Goal: Use online tool/utility

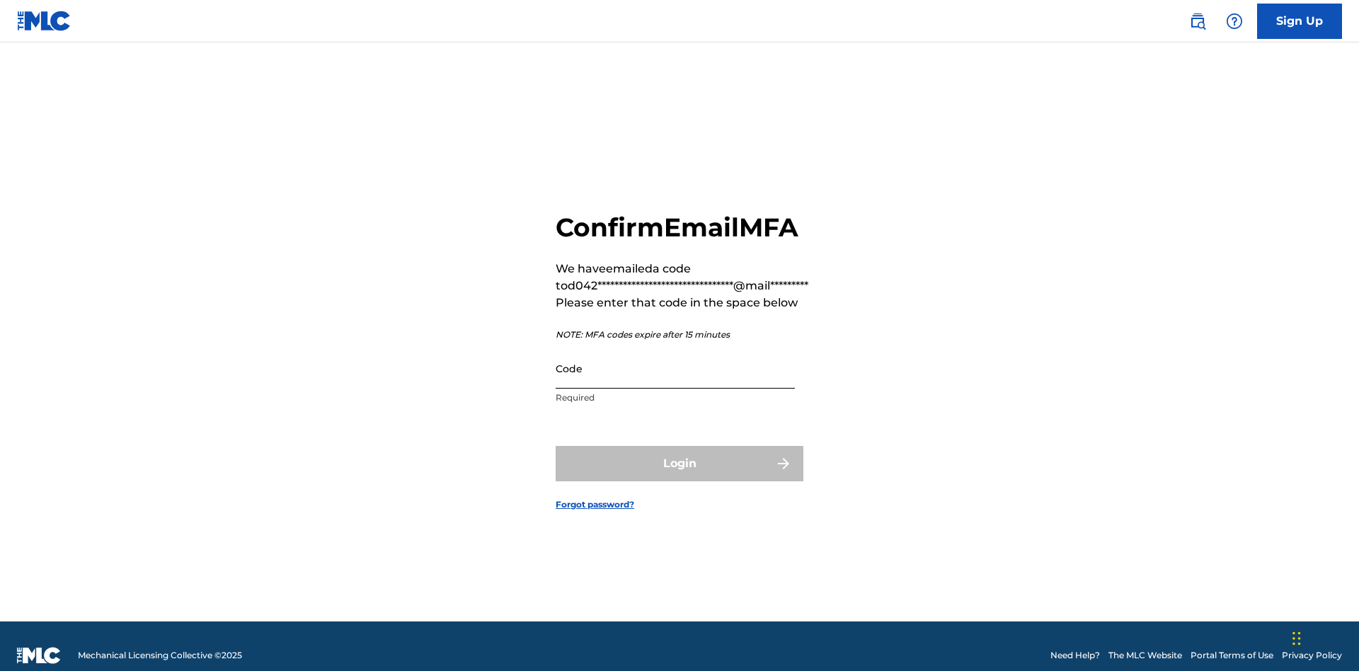
click at [675, 350] on input "Code" at bounding box center [675, 368] width 239 height 40
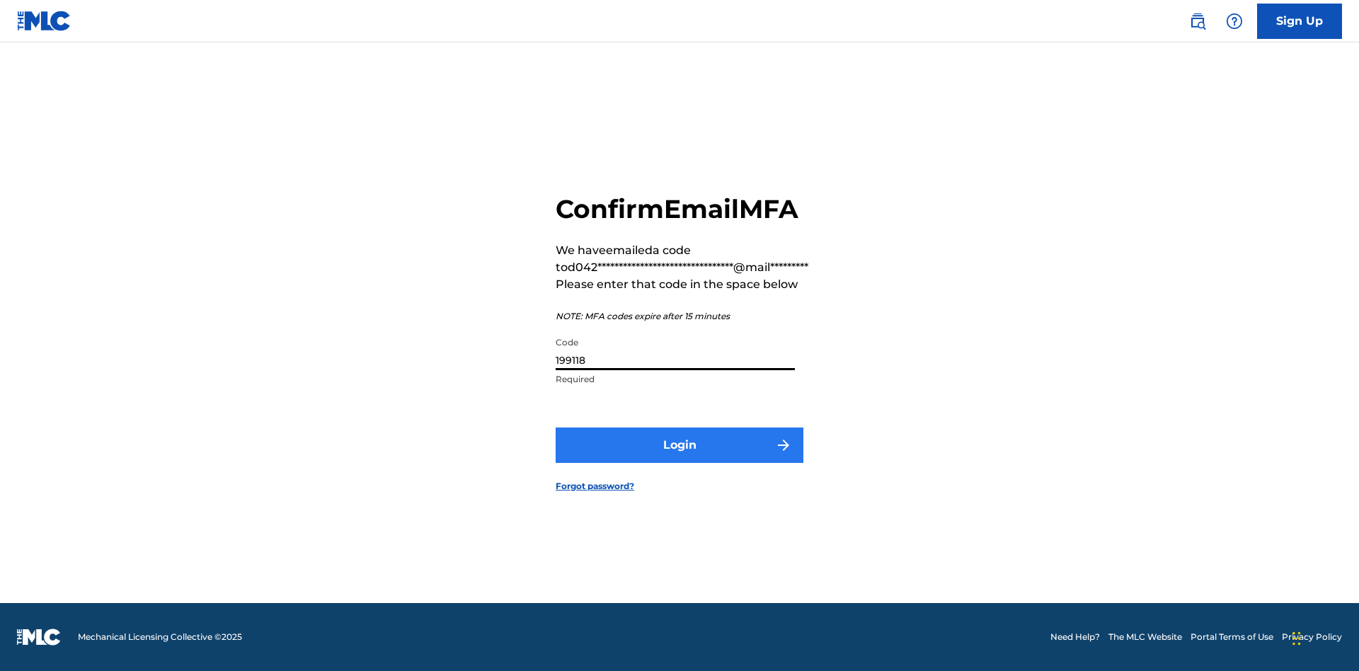
type input "199118"
click at [680, 445] on button "Login" at bounding box center [680, 445] width 248 height 35
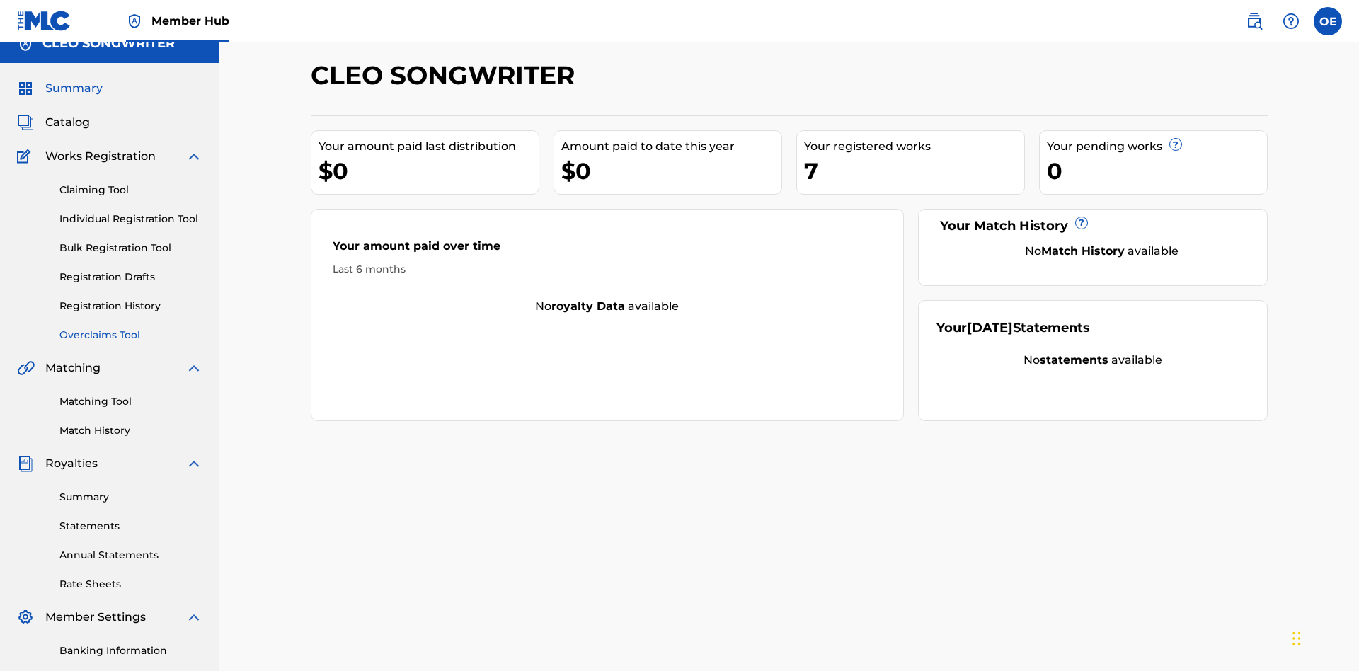
click at [131, 328] on link "Overclaims Tool" at bounding box center [130, 335] width 143 height 15
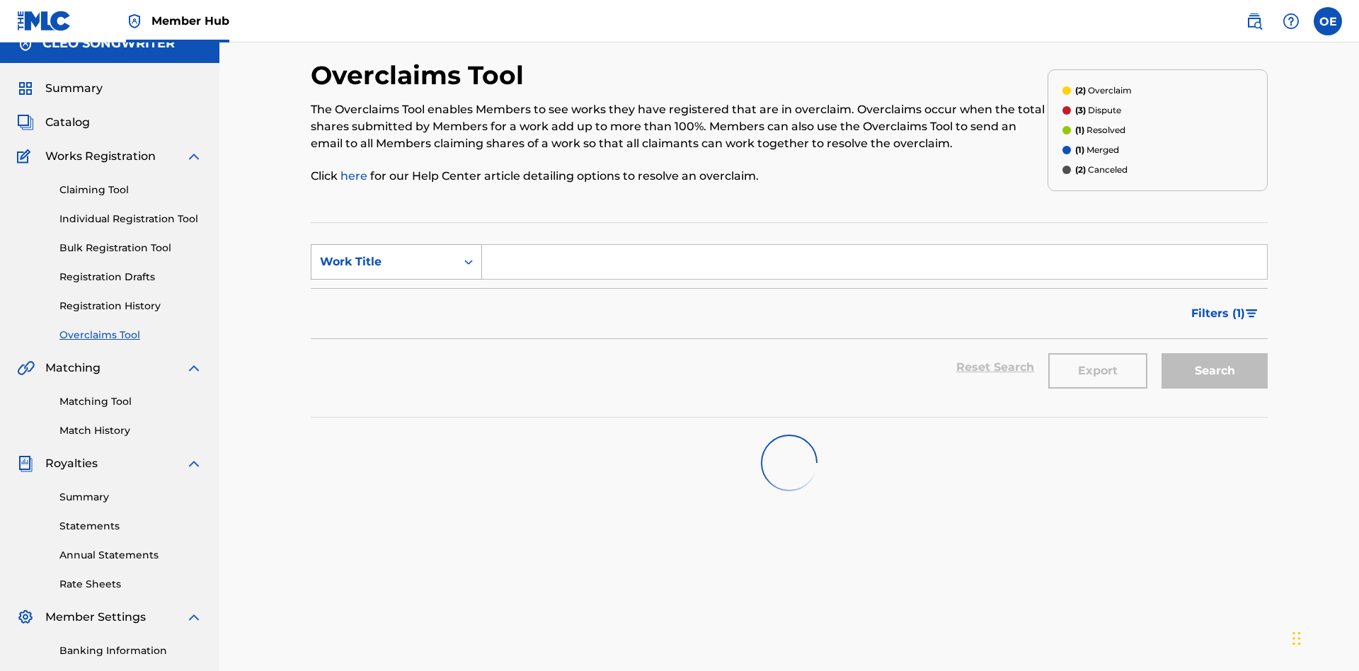
click at [384, 253] on div "Work Title" at bounding box center [383, 261] width 127 height 17
click at [396, 280] on div "MLC Song Code" at bounding box center [397, 297] width 170 height 35
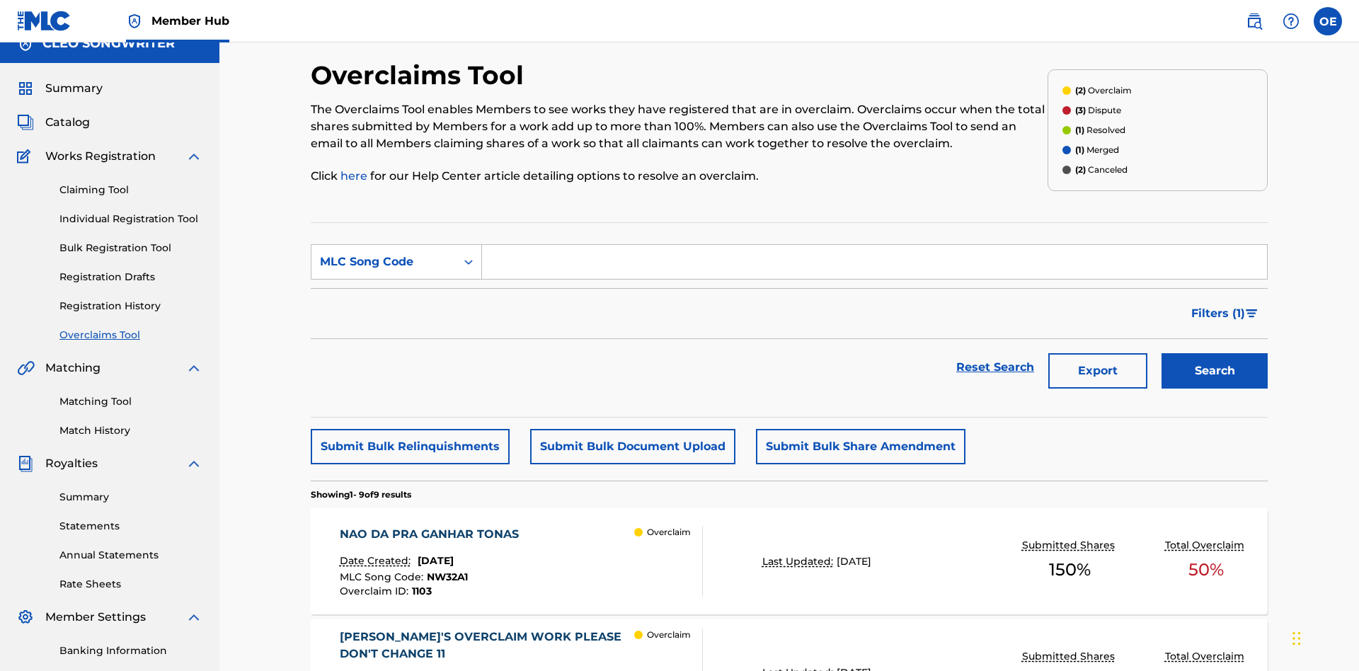
click at [874, 245] on input "Search Form" at bounding box center [874, 262] width 785 height 34
click at [1215, 353] on button "Search" at bounding box center [1215, 370] width 106 height 35
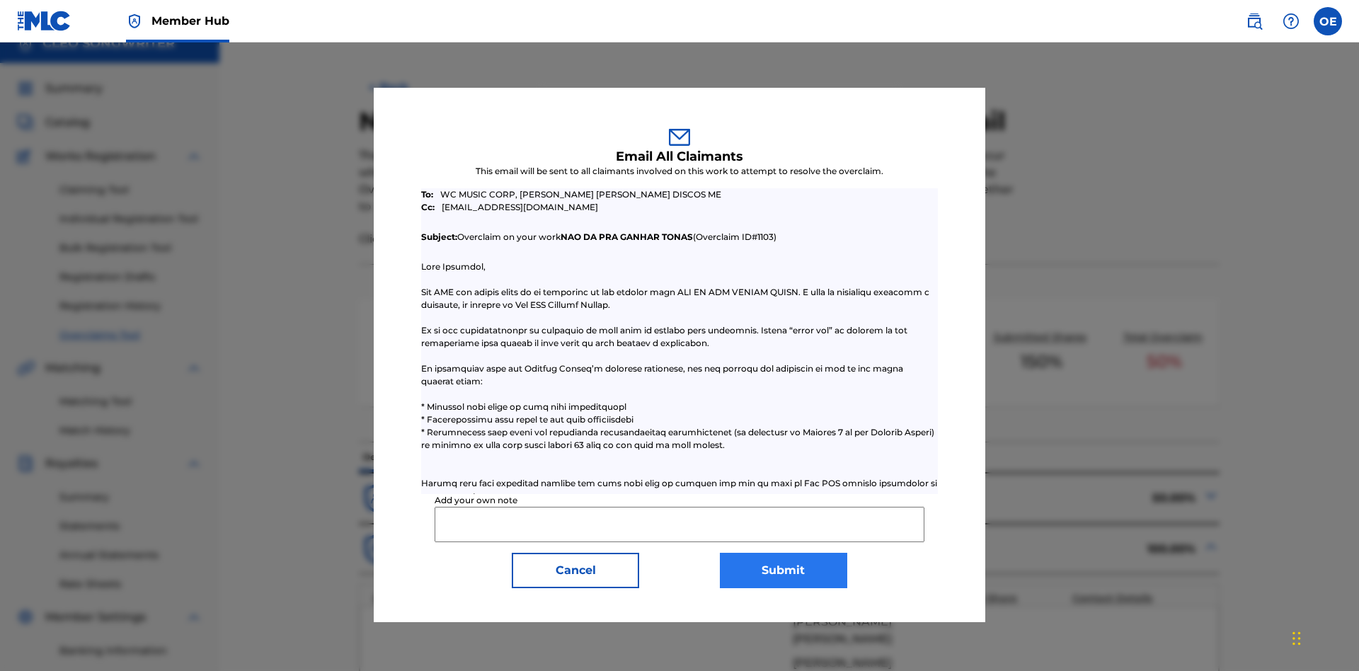
click at [680, 524] on input "Add your own note" at bounding box center [679, 524] width 489 height 35
type input "Test email to all claimants"
click at [783, 570] on button "Submit" at bounding box center [783, 570] width 127 height 35
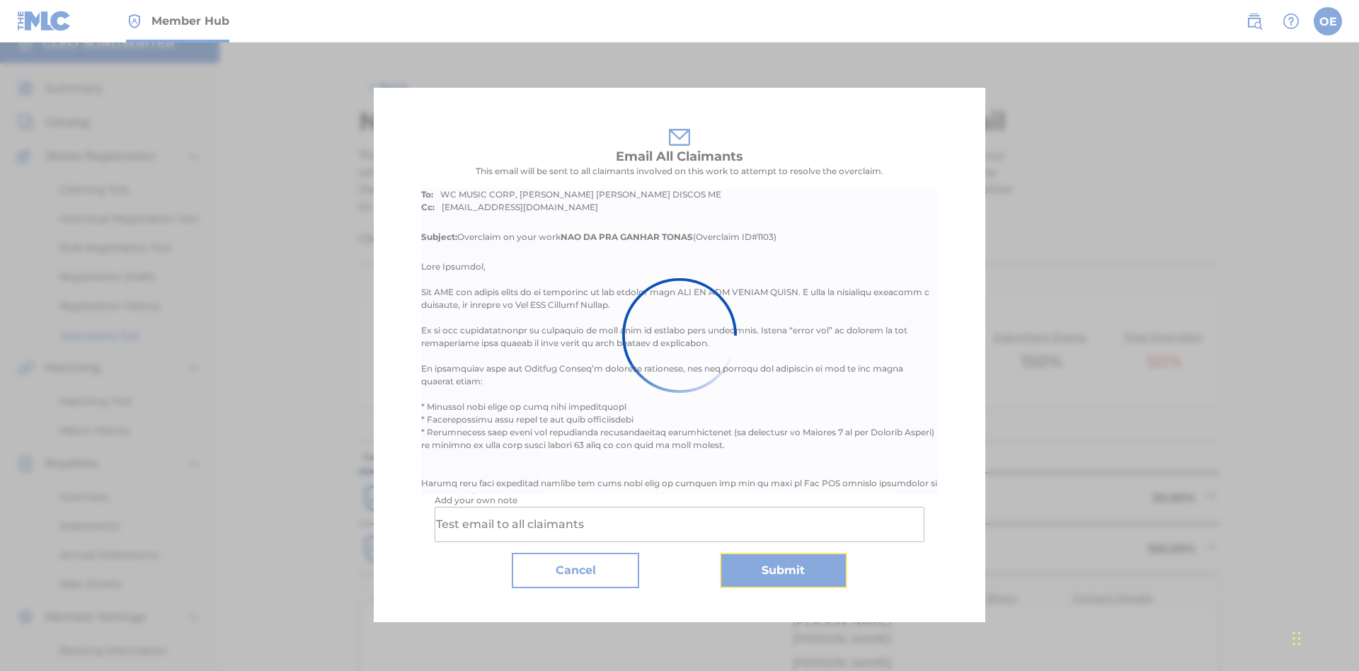
click at [525, 442] on p "History" at bounding box center [526, 457] width 40 height 30
